Goal: Entertainment & Leisure: Browse casually

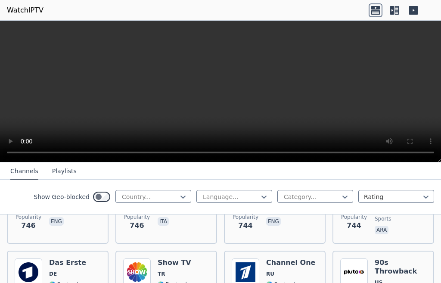
scroll to position [758, 0]
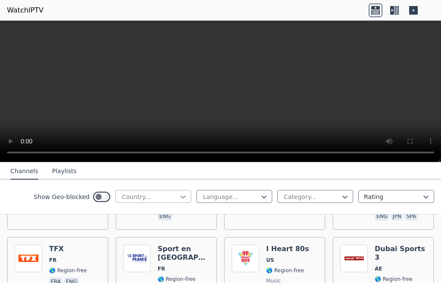
click at [179, 196] on icon at bounding box center [183, 197] width 9 height 9
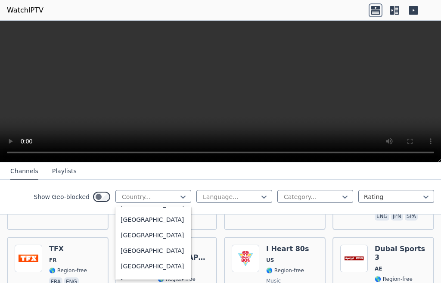
scroll to position [3211, 0]
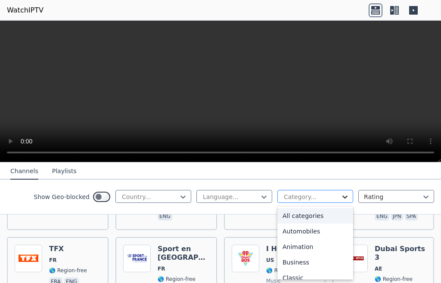
click at [341, 198] on icon at bounding box center [345, 197] width 9 height 9
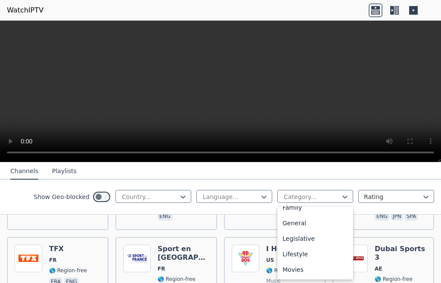
scroll to position [213, 0]
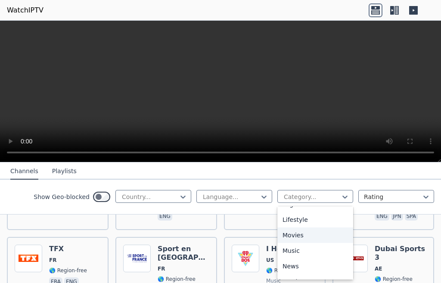
click at [297, 243] on div "Movies" at bounding box center [316, 236] width 76 height 16
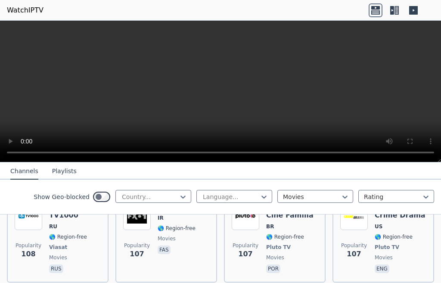
scroll to position [2920, 0]
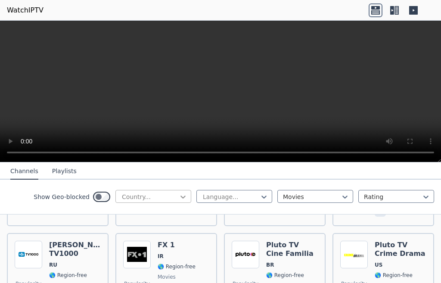
click at [179, 198] on icon at bounding box center [183, 197] width 9 height 9
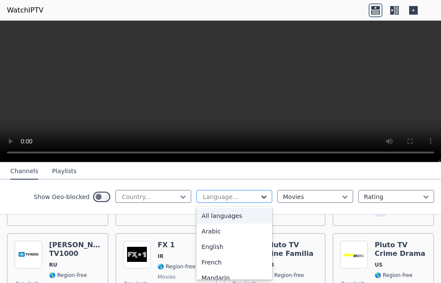
click at [262, 198] on icon at bounding box center [264, 197] width 5 height 3
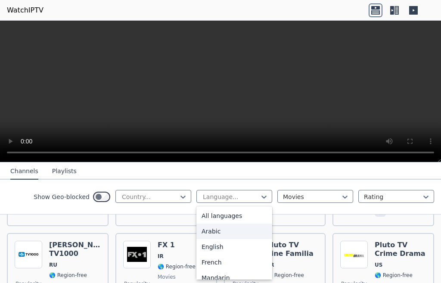
click at [199, 235] on div "Arabic" at bounding box center [235, 232] width 76 height 16
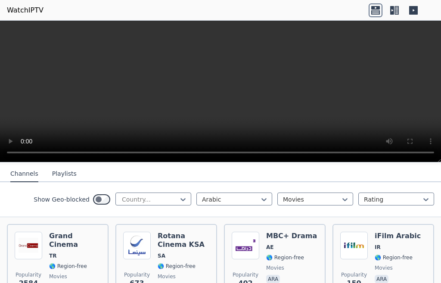
scroll to position [110, 0]
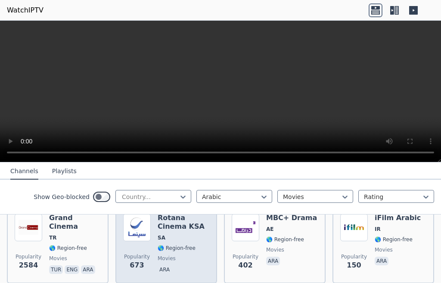
click at [169, 265] on span "ara" at bounding box center [184, 270] width 52 height 10
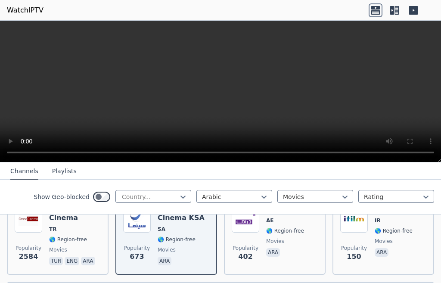
scroll to position [100, 0]
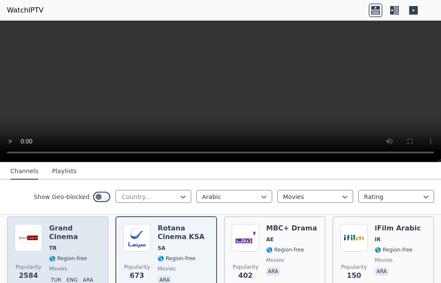
click at [83, 265] on span "movies" at bounding box center [75, 268] width 52 height 7
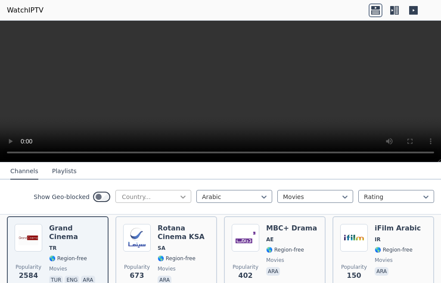
click at [181, 198] on icon at bounding box center [183, 197] width 5 height 3
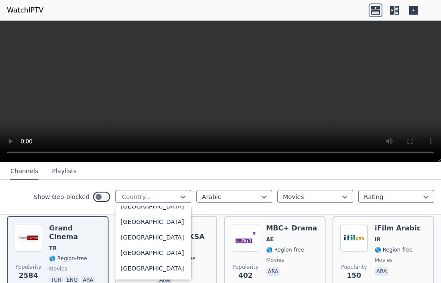
scroll to position [0, 0]
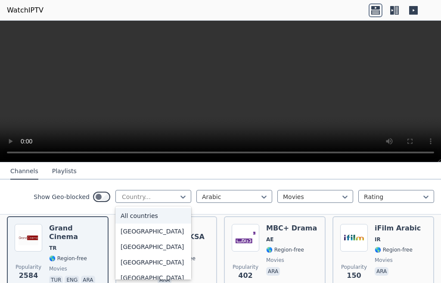
click at [129, 220] on div "All countries" at bounding box center [153, 216] width 76 height 16
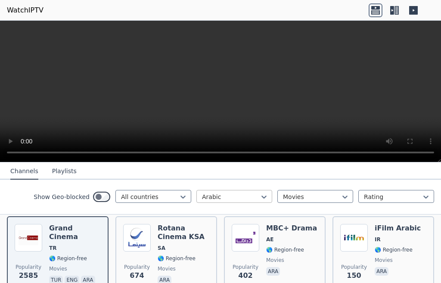
click at [243, 200] on div at bounding box center [231, 197] width 58 height 9
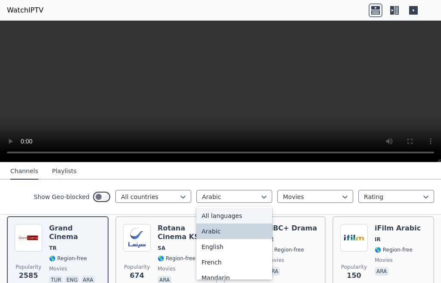
click at [231, 214] on div "All languages" at bounding box center [235, 216] width 76 height 16
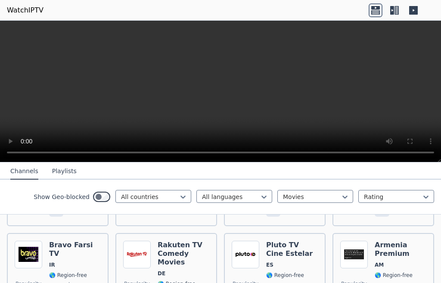
scroll to position [3090, 0]
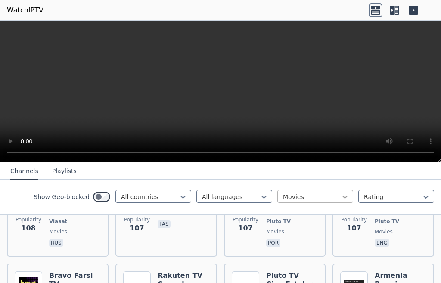
click at [341, 200] on div at bounding box center [345, 197] width 9 height 9
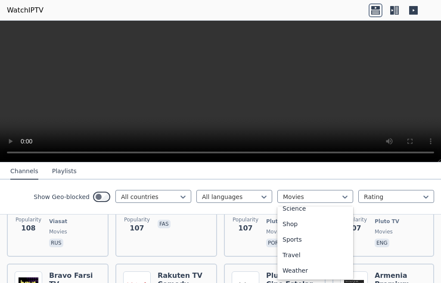
scroll to position [371, 0]
click at [298, 247] on div "Sports" at bounding box center [316, 240] width 76 height 16
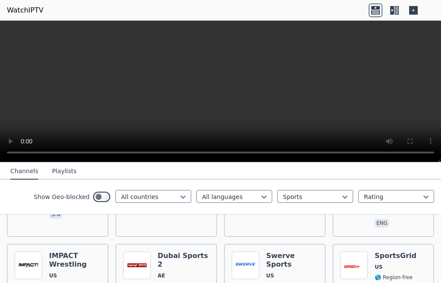
scroll to position [464, 0]
